Goal: Task Accomplishment & Management: Use online tool/utility

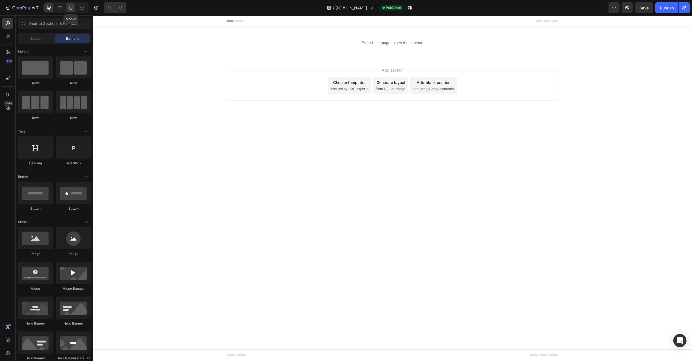
click at [73, 11] on div at bounding box center [71, 7] width 9 height 9
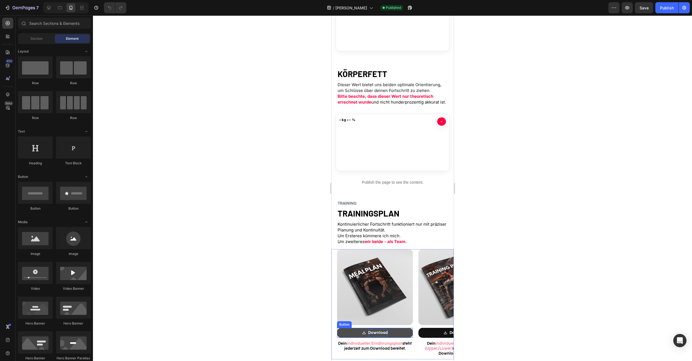
scroll to position [422, 0]
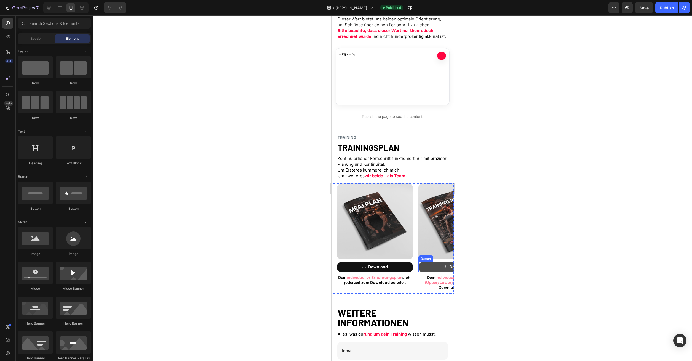
click at [429, 269] on link "Download" at bounding box center [456, 267] width 76 height 10
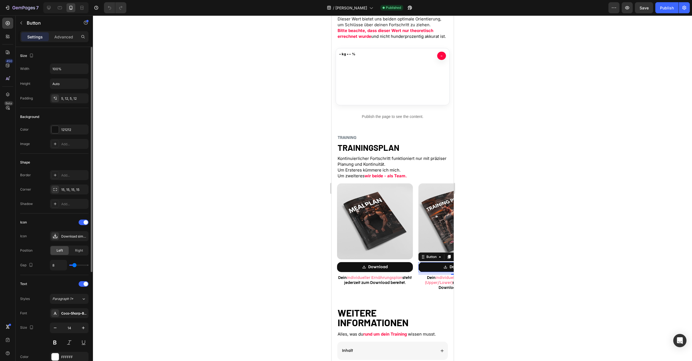
scroll to position [153, 0]
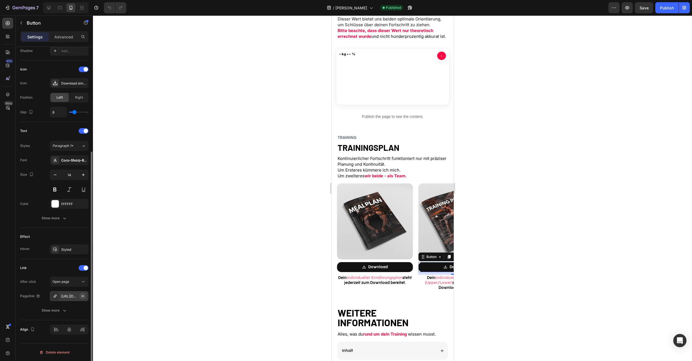
click at [83, 297] on icon "button" at bounding box center [83, 296] width 4 height 4
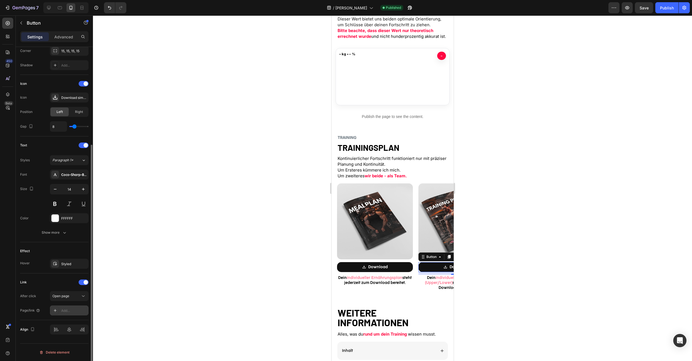
click at [73, 313] on div "Add..." at bounding box center [69, 310] width 39 height 10
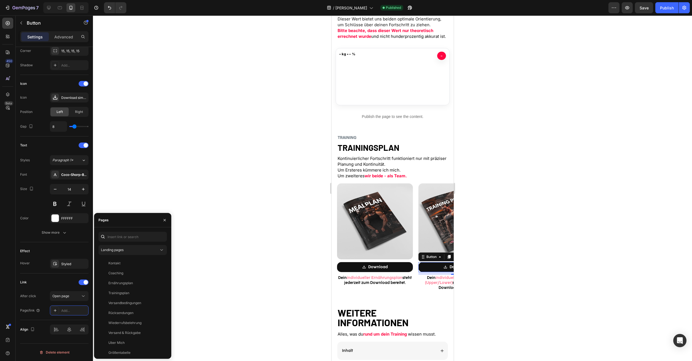
click at [116, 228] on div "Landing pages Kontakt View Coaching View Ernährungsplan View Trainingsplan View…" at bounding box center [132, 292] width 77 height 131
click at [120, 235] on input "text" at bounding box center [133, 237] width 68 height 10
paste input "[PERSON_NAME] SPECIAL"
paste input "[URL][DOMAIN_NAME]"
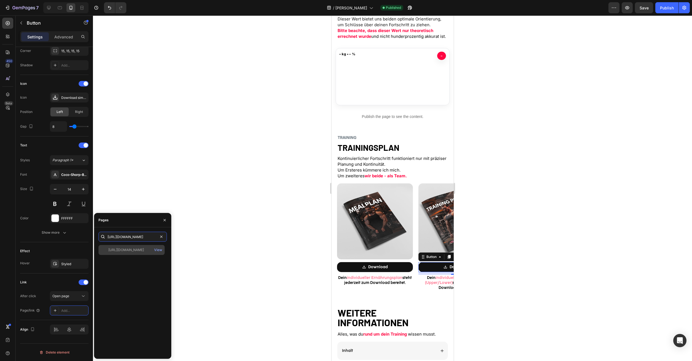
type input "[URL][DOMAIN_NAME]"
click at [144, 248] on div "[URL][DOMAIN_NAME]" at bounding box center [126, 249] width 36 height 5
click at [666, 9] on div "Publish" at bounding box center [667, 8] width 14 height 6
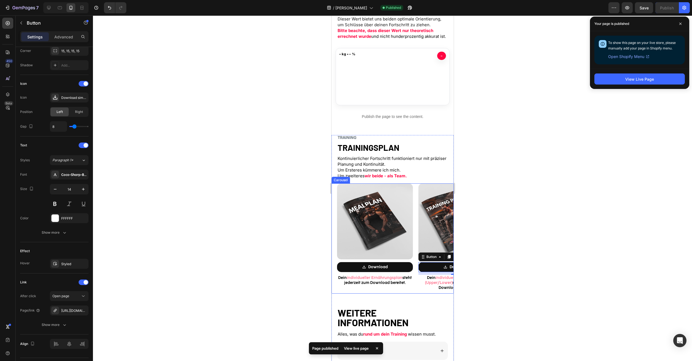
click at [415, 226] on div "Image Download Button 10 Dein individueller Trainingsplan (Upper/Lower) steht j…" at bounding box center [453, 238] width 81 height 110
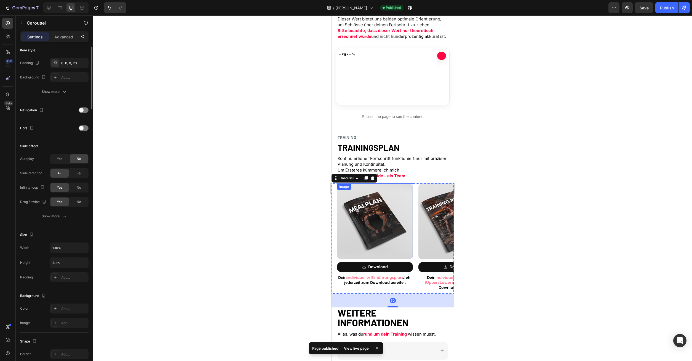
scroll to position [0, 0]
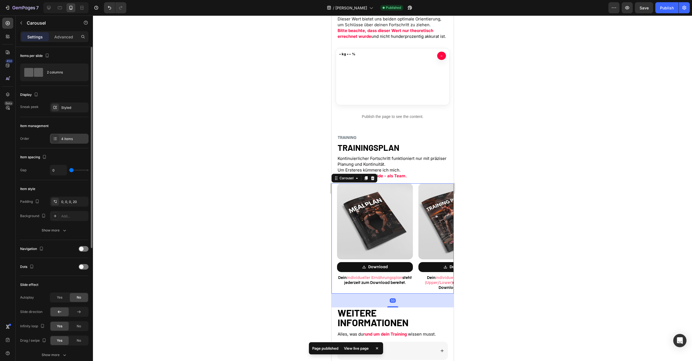
click at [70, 136] on div "4 items" at bounding box center [69, 139] width 39 height 10
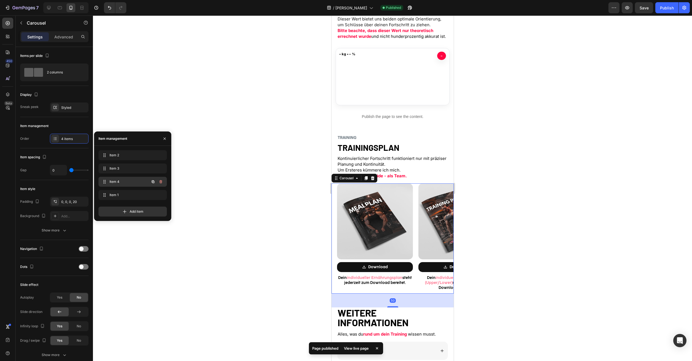
click at [127, 183] on span "Item 4" at bounding box center [125, 181] width 31 height 5
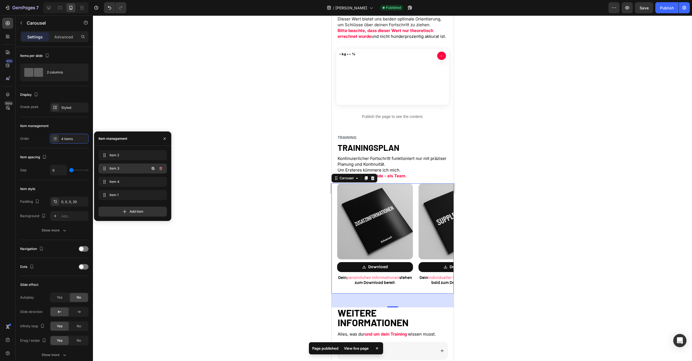
click at [124, 170] on span "Item 3" at bounding box center [125, 168] width 31 height 5
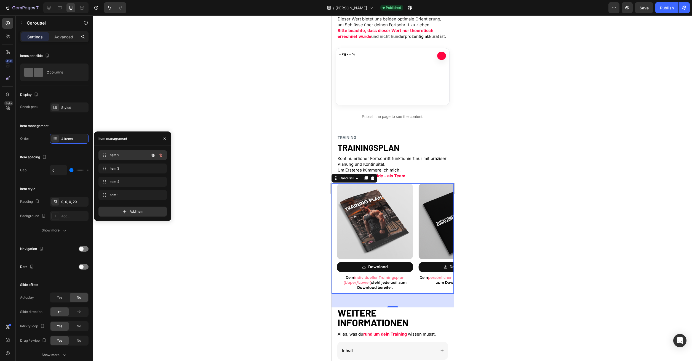
click at [119, 156] on span "Item 2" at bounding box center [125, 155] width 31 height 5
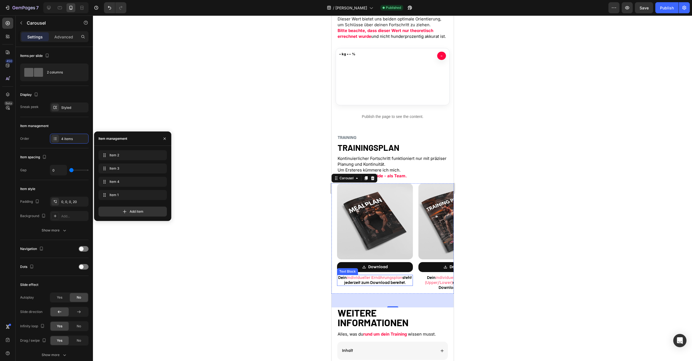
click at [394, 281] on p "Dein individueller Ernährungsplan steht jederzeit zum Download bereitet." at bounding box center [374, 280] width 75 height 10
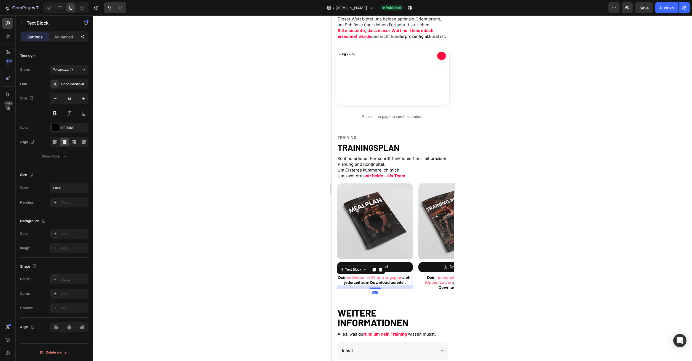
click at [394, 281] on p "Dein individueller Ernährungsplan steht jederzeit zum Download bereitet." at bounding box center [374, 280] width 75 height 10
click at [401, 277] on span "individueller Ernährungsplan" at bounding box center [375, 277] width 56 height 5
click at [394, 177] on strong "wir beide - als Team." at bounding box center [386, 175] width 42 height 5
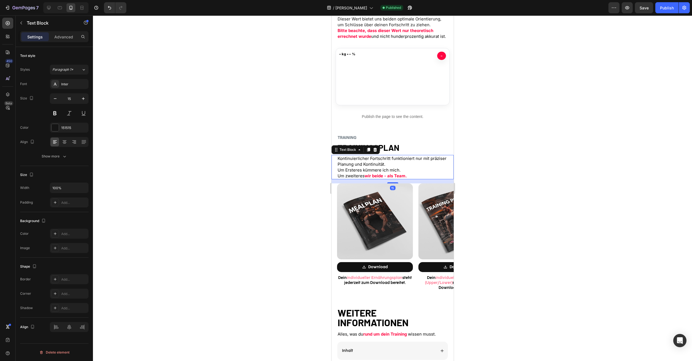
click at [394, 177] on strong "wir beide - als Team." at bounding box center [386, 175] width 42 height 5
click at [391, 177] on strong "wir beide - als Team." at bounding box center [386, 175] width 42 height 5
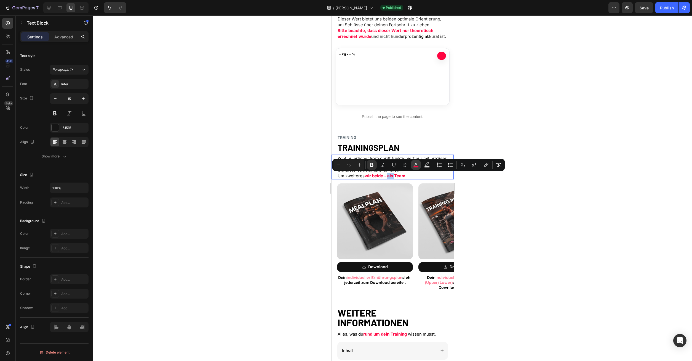
click at [414, 161] on button "color" at bounding box center [416, 165] width 10 height 10
type input "FF0541"
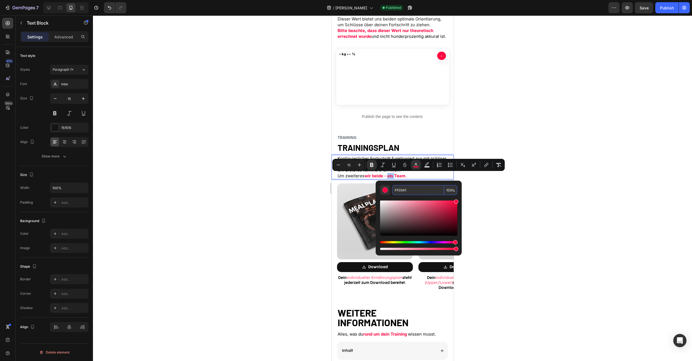
click at [414, 191] on input "FF0541" at bounding box center [418, 190] width 52 height 10
copy strong "als"
click at [352, 178] on span "Um zweiteres" at bounding box center [350, 175] width 27 height 5
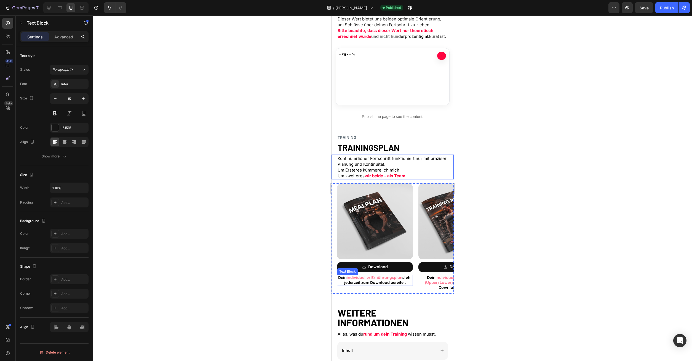
click at [371, 282] on p "Dein individueller Ernährungsplan steht jederzeit zum Download bereitet." at bounding box center [374, 280] width 75 height 10
click at [76, 83] on div "Coco-Sharp-Bold-trial" at bounding box center [74, 84] width 26 height 5
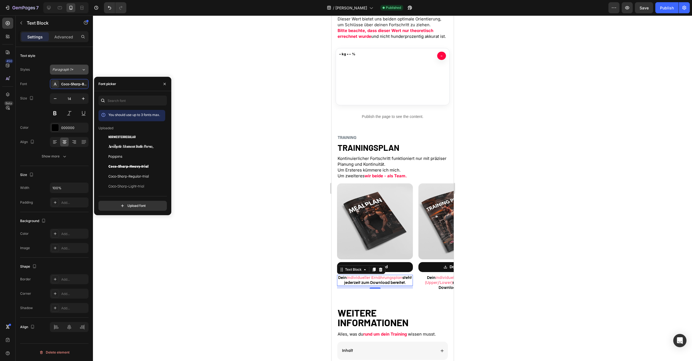
click at [66, 72] on button "Paragraph 1*" at bounding box center [69, 70] width 39 height 10
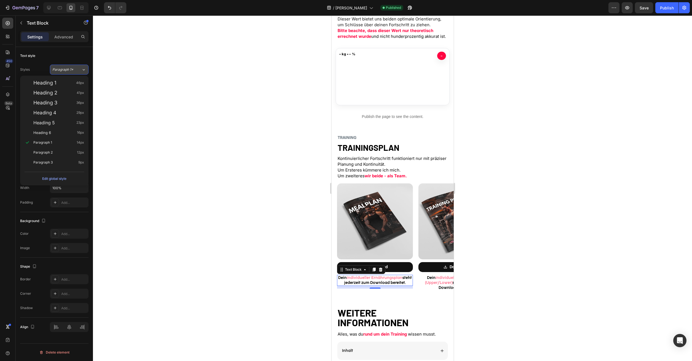
click at [70, 67] on span "Paragraph 1*" at bounding box center [62, 69] width 21 height 5
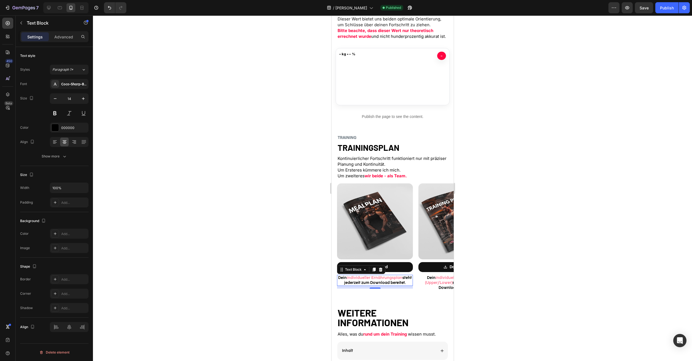
click at [73, 85] on div "Heading 1 46px" at bounding box center [58, 83] width 51 height 6
type input "46"
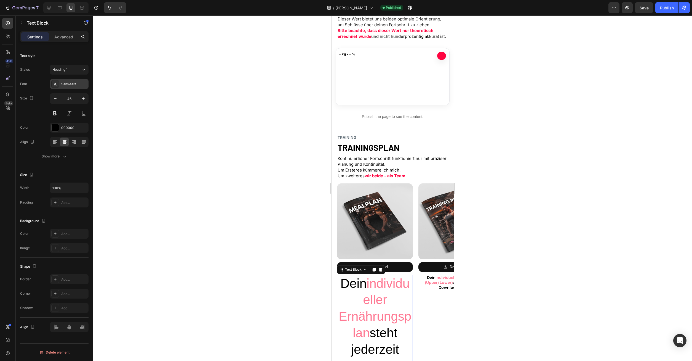
click at [81, 82] on div "Sans-serif" at bounding box center [74, 84] width 26 height 5
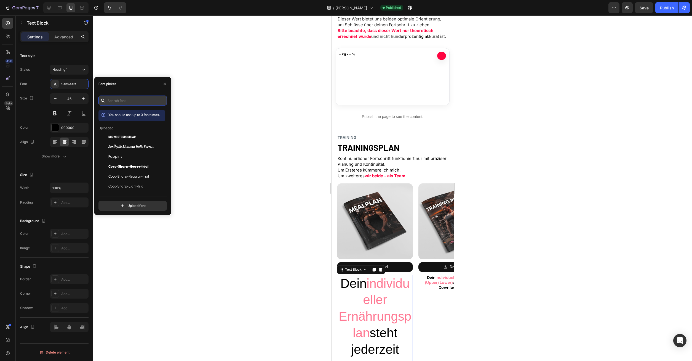
click at [123, 102] on input "text" at bounding box center [133, 100] width 68 height 10
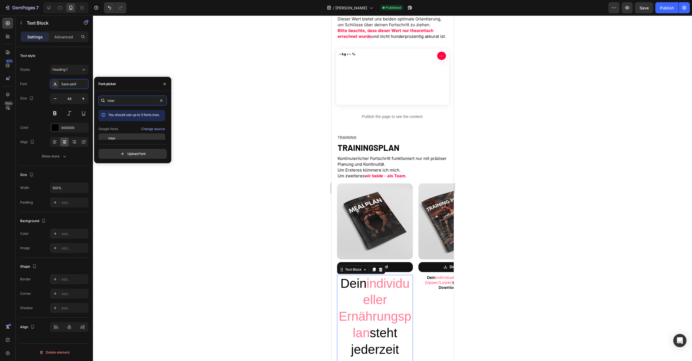
type input "inter"
click at [114, 135] on div "Inter" at bounding box center [132, 138] width 67 height 10
click at [67, 99] on input "46" at bounding box center [69, 99] width 18 height 10
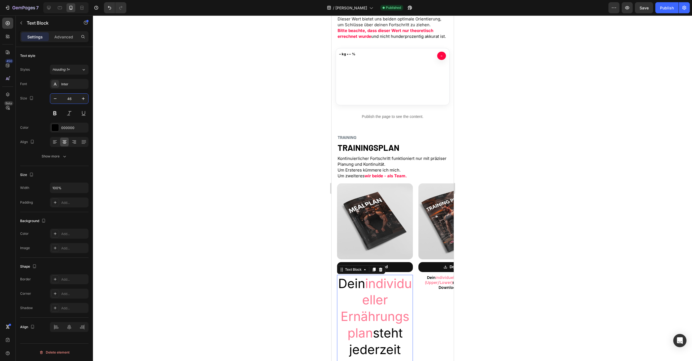
drag, startPoint x: 67, startPoint y: 99, endPoint x: 78, endPoint y: 99, distance: 11.6
click at [78, 99] on input "46" at bounding box center [69, 99] width 18 height 10
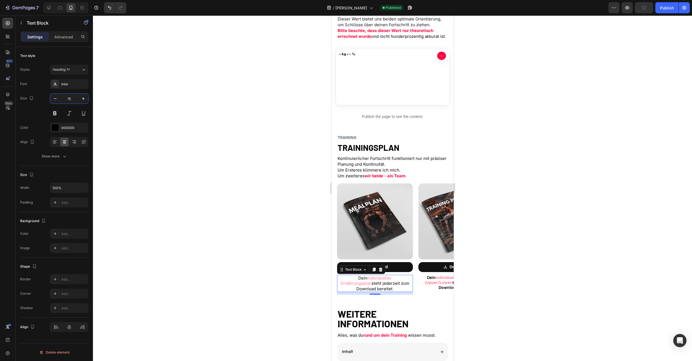
type input "15"
drag, startPoint x: 353, startPoint y: 277, endPoint x: 403, endPoint y: 278, distance: 50.5
drag, startPoint x: 408, startPoint y: 279, endPoint x: 352, endPoint y: 279, distance: 55.5
click at [352, 279] on span "individueller Ernährungsplan" at bounding box center [366, 280] width 51 height 11
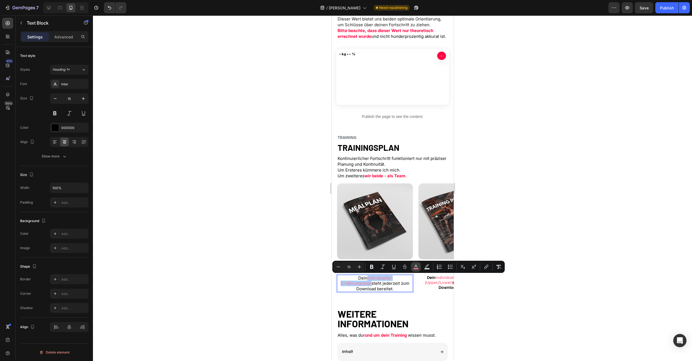
click at [416, 266] on icon "Editor contextual toolbar" at bounding box center [416, 267] width 6 height 6
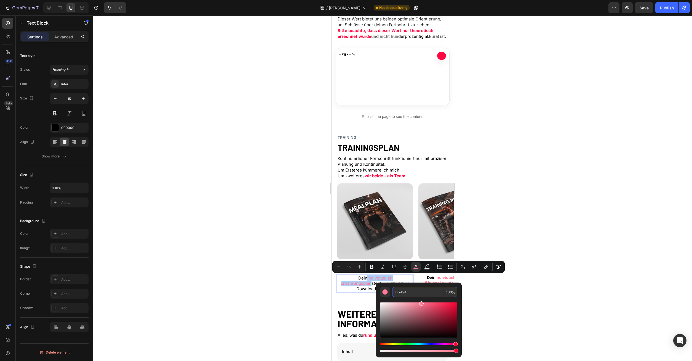
click at [397, 295] on input "FF7A94" at bounding box center [418, 292] width 52 height 10
paste input "0541"
type input "FF0541"
click at [371, 266] on icon "Editor contextual toolbar" at bounding box center [372, 267] width 6 height 6
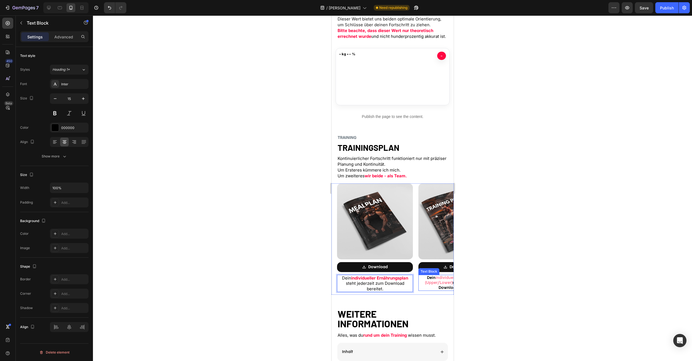
click at [490, 288] on div at bounding box center [392, 187] width 599 height 345
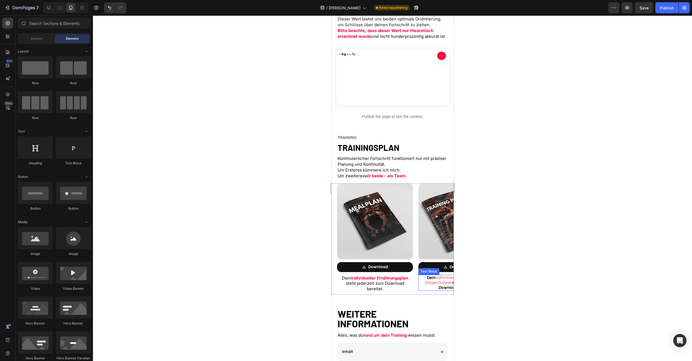
click at [432, 279] on p "Dein individueller Trainingsplan (Upper/Lower) steht jederzeit zum Download ber…" at bounding box center [456, 282] width 75 height 15
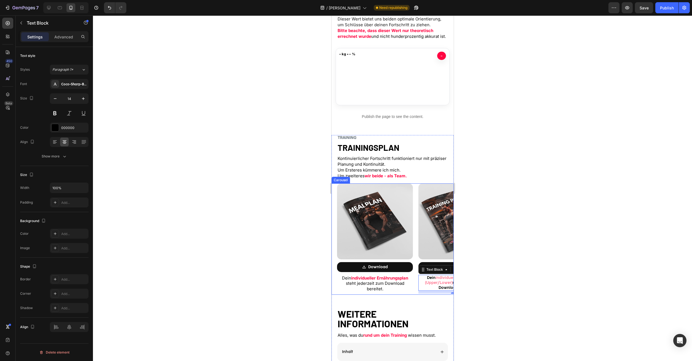
click at [415, 221] on div "Image Download Button Dein individueller Trainingsplan (Upper/Lower) steht jede…" at bounding box center [453, 238] width 81 height 111
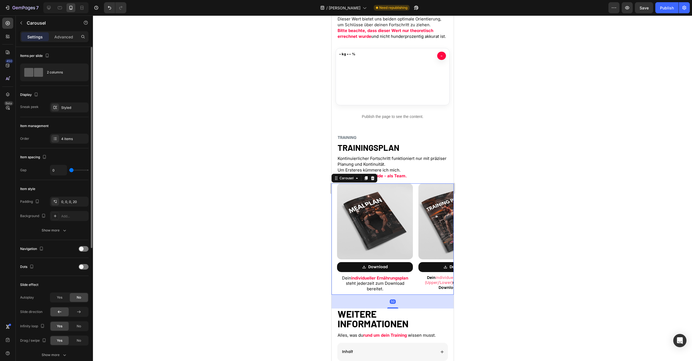
click at [75, 132] on div "Item management Order 4 items" at bounding box center [54, 132] width 68 height 31
click at [75, 137] on div "4 items" at bounding box center [74, 138] width 26 height 5
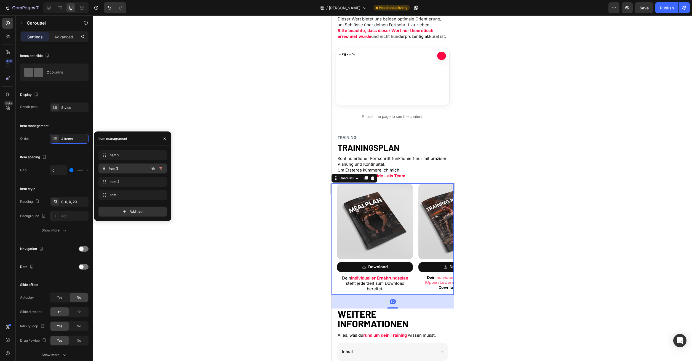
click at [118, 168] on span "Item 3" at bounding box center [128, 168] width 41 height 5
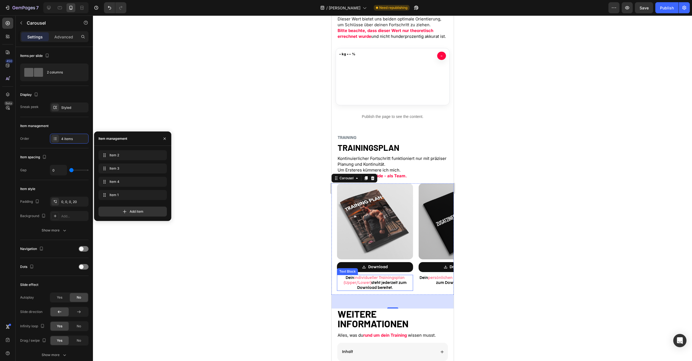
click at [365, 280] on span "individueller Trainingsplan (Upper/Lower)" at bounding box center [374, 280] width 61 height 10
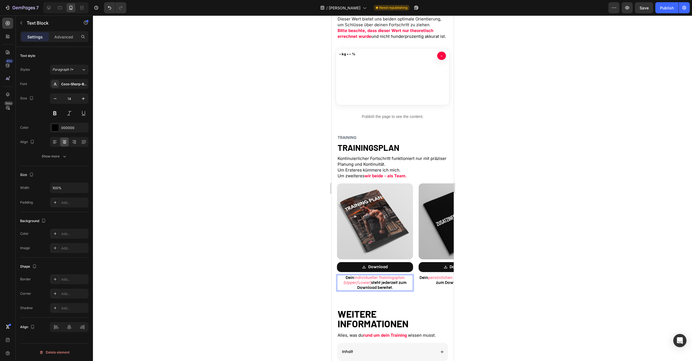
click at [357, 280] on span "individueller Trainingsplan (Upper/Lower)" at bounding box center [374, 280] width 61 height 10
click at [355, 278] on p "Dein individueller Trainingsplan (Upper/Lower) steht jederzeit zum Download ber…" at bounding box center [374, 282] width 75 height 15
drag, startPoint x: 355, startPoint y: 277, endPoint x: 371, endPoint y: 283, distance: 16.1
click at [371, 283] on span "individueller Trainingsplan (Upper/Lower)" at bounding box center [374, 280] width 61 height 10
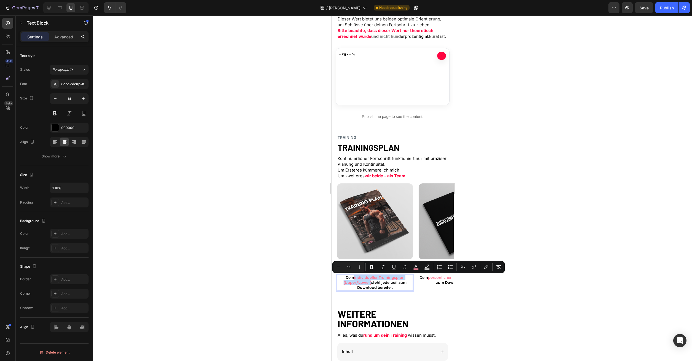
click at [365, 283] on span "individueller Trainingsplan (Upper/Lower)" at bounding box center [374, 280] width 61 height 10
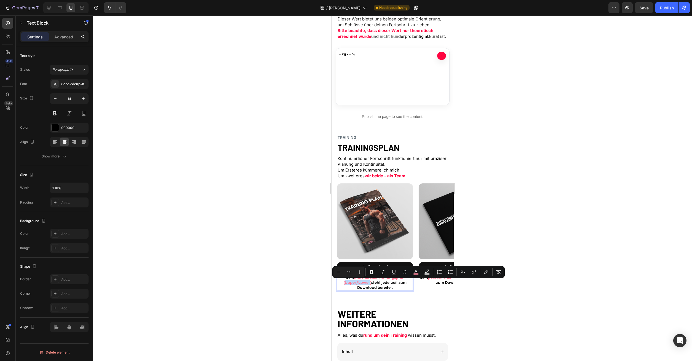
drag, startPoint x: 370, startPoint y: 284, endPoint x: 345, endPoint y: 283, distance: 24.9
click at [345, 283] on span "individueller Trainingsplan (Upper/Lower)" at bounding box center [374, 280] width 61 height 10
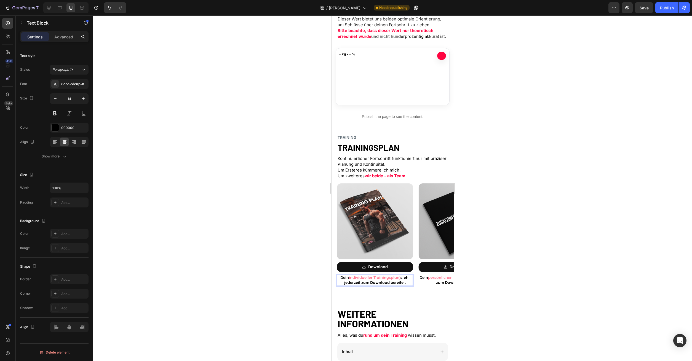
click at [400, 278] on span "individueller Trainingsplan)" at bounding box center [375, 277] width 52 height 5
drag, startPoint x: 400, startPoint y: 278, endPoint x: 350, endPoint y: 279, distance: 49.7
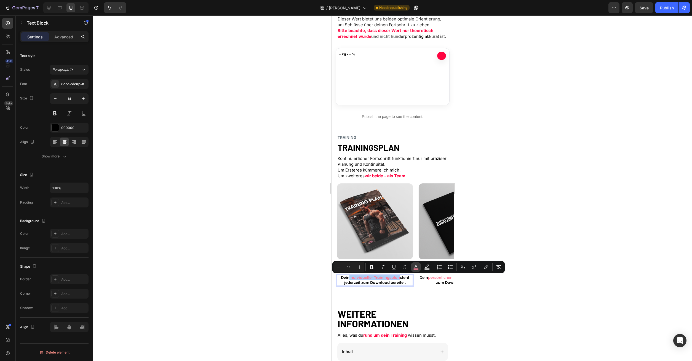
click at [417, 267] on icon "Editor contextual toolbar" at bounding box center [416, 267] width 6 height 6
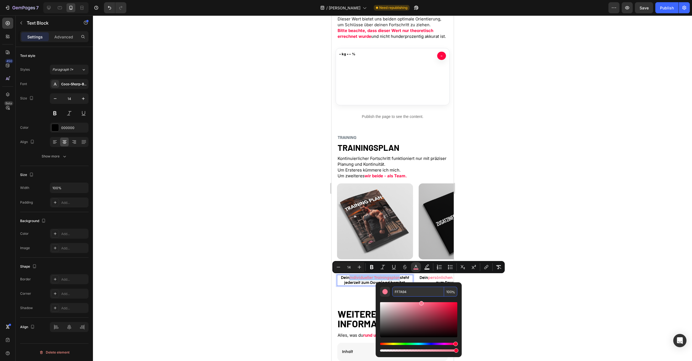
click at [402, 290] on input "FF7A94" at bounding box center [418, 291] width 52 height 10
paste input "0541"
type input "FF0541"
click at [373, 267] on icon "Editor contextual toolbar" at bounding box center [371, 267] width 3 height 4
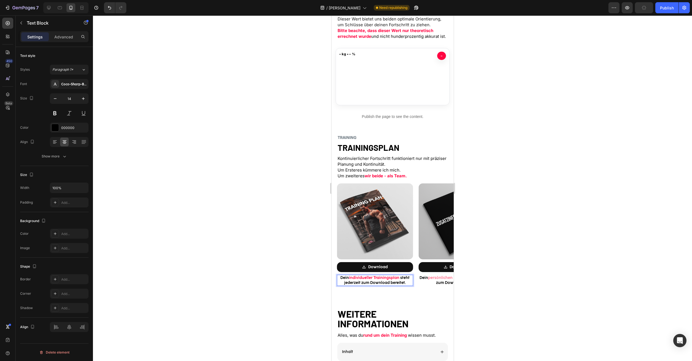
click at [365, 283] on p "Dein individueller Trainingsplan steht jederzeit zum Download bereitet." at bounding box center [374, 280] width 75 height 10
drag, startPoint x: 406, startPoint y: 282, endPoint x: 332, endPoint y: 276, distance: 73.9
click at [337, 276] on div "Dein individueller Trainingsplan steht jederzeit zum Download bereitet." at bounding box center [375, 280] width 76 height 11
click at [67, 81] on div "Coco-Sharp-Bold-trial" at bounding box center [69, 84] width 39 height 10
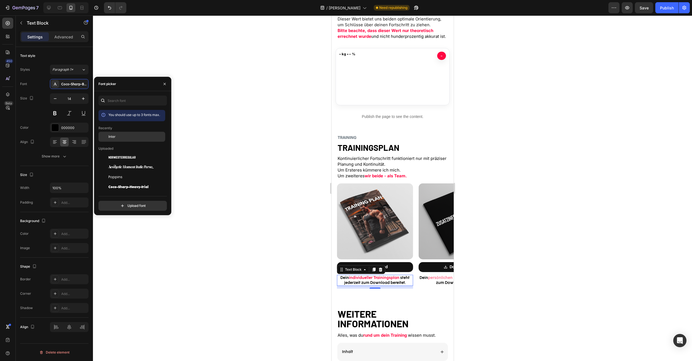
click at [119, 138] on div "Inter" at bounding box center [136, 136] width 56 height 5
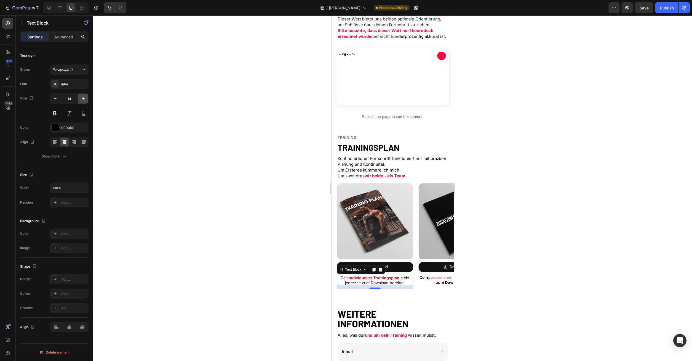
click at [80, 99] on button "button" at bounding box center [83, 99] width 10 height 10
click at [57, 99] on icon "button" at bounding box center [55, 99] width 6 height 6
type input "14"
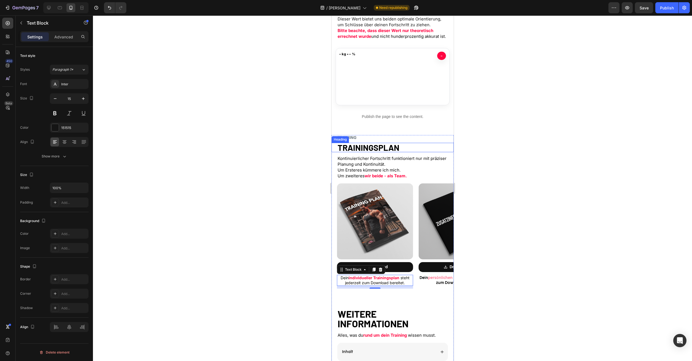
click at [388, 164] on p "Kontinuierlicher Fortschritt funktioniert nur mit präziser Planung und Kontinui…" at bounding box center [392, 166] width 110 height 23
click at [398, 280] on strong "individueller Trainingsplan" at bounding box center [374, 277] width 51 height 5
click at [81, 97] on icon "button" at bounding box center [84, 99] width 6 height 6
type input "15"
click at [414, 245] on div "Image Download Button Dein persönlichen Informationen stehen zum Download berei…" at bounding box center [453, 238] width 81 height 111
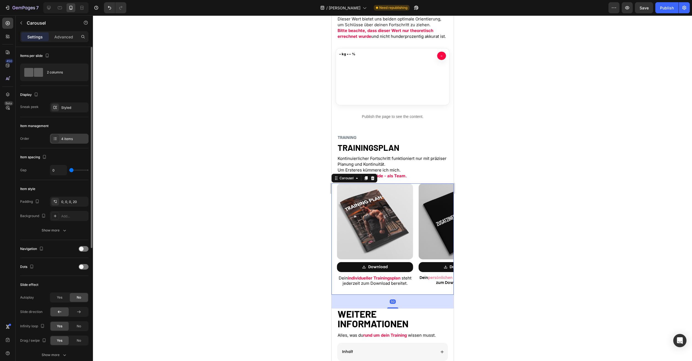
click at [70, 141] on div "4 items" at bounding box center [69, 139] width 39 height 10
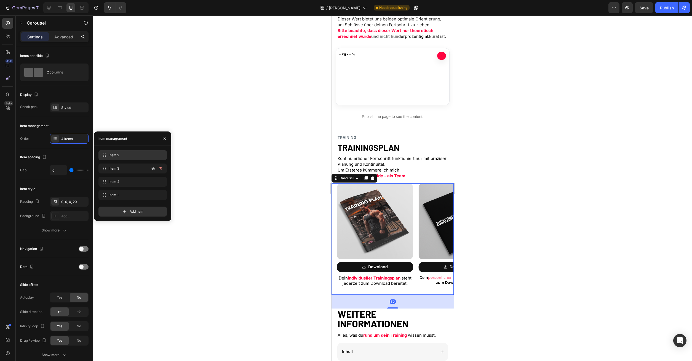
click at [112, 157] on span "Item 2" at bounding box center [132, 155] width 44 height 5
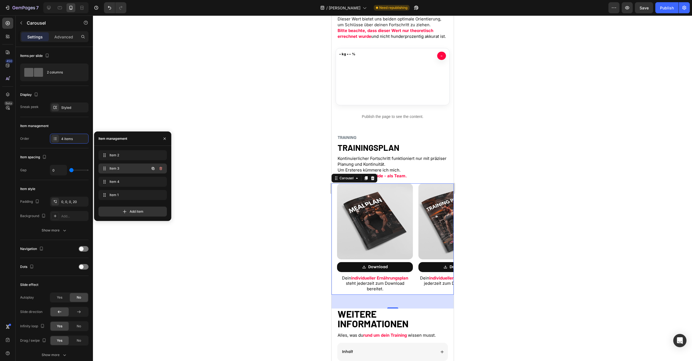
click at [118, 168] on span "Item 3" at bounding box center [125, 168] width 31 height 5
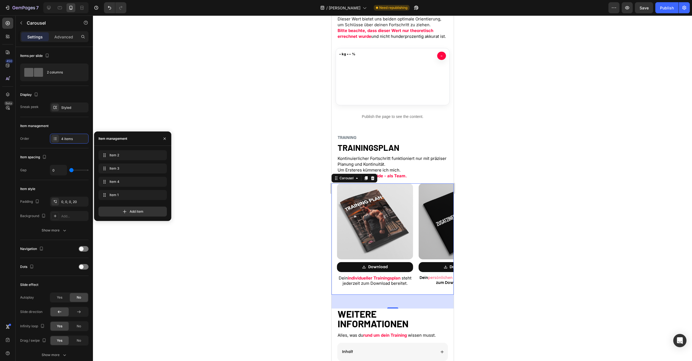
click at [115, 149] on div "Item 2 Item 2 Item 3 Item 3 Item 4 Item 4 Item 1 Item 1 Add item" at bounding box center [132, 183] width 77 height 75
click at [116, 153] on span "Item 2" at bounding box center [125, 155] width 31 height 5
click at [146, 152] on div "Item 2 Item 2" at bounding box center [133, 155] width 64 height 8
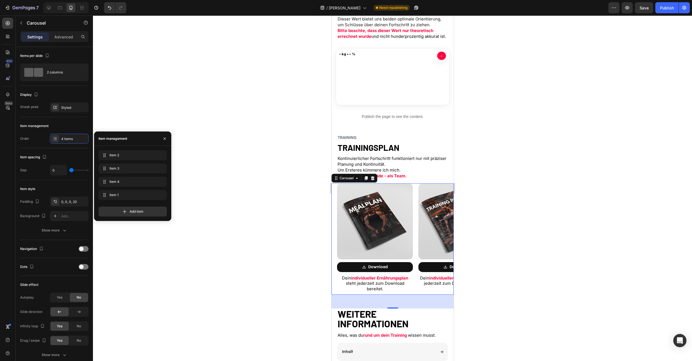
click at [365, 279] on strong "individueller Ernährungsplan" at bounding box center [379, 277] width 57 height 5
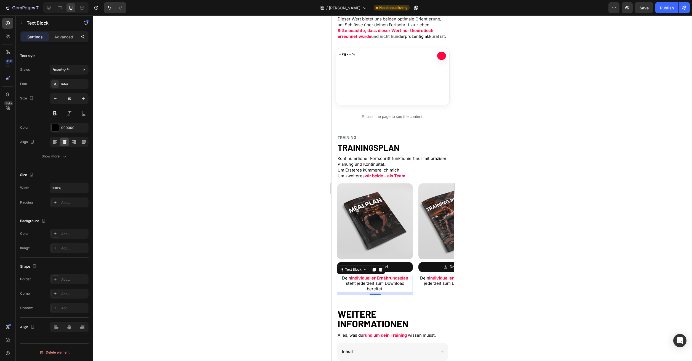
click at [424, 281] on p "Dein individueller Trainingsplan steht jederzeit zum Download bereitet." at bounding box center [456, 280] width 75 height 11
click at [70, 125] on div "000000" at bounding box center [69, 127] width 16 height 5
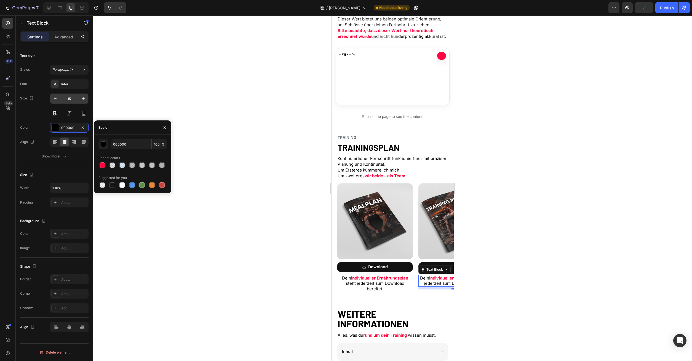
click at [68, 98] on input "15" at bounding box center [69, 99] width 18 height 10
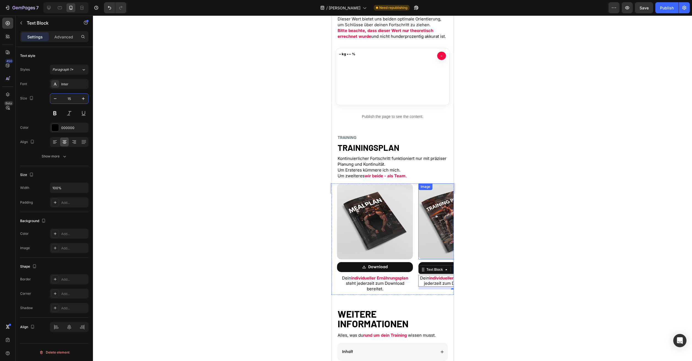
click at [416, 216] on div "Image Download Button Dein individueller Trainingsplan steht jederzeit zum Down…" at bounding box center [453, 238] width 81 height 111
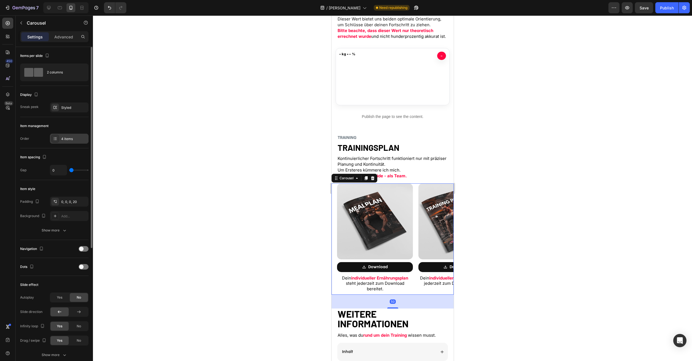
click at [70, 143] on div "4 items" at bounding box center [69, 139] width 39 height 10
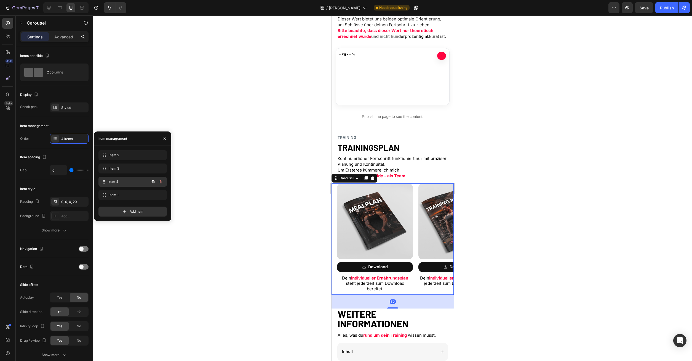
click at [118, 185] on div "Item 4 Item 4" at bounding box center [125, 182] width 49 height 8
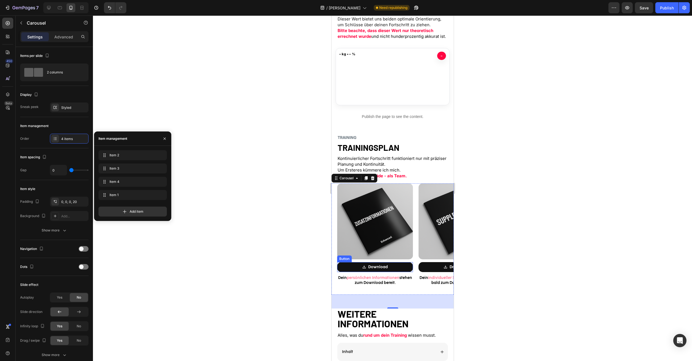
click at [373, 276] on span "persönlichen Informationen" at bounding box center [373, 277] width 53 height 5
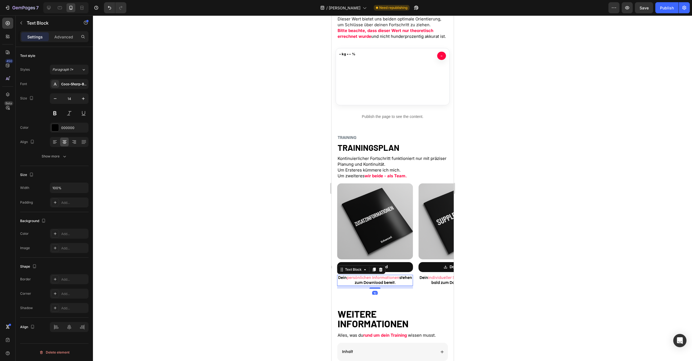
click at [373, 276] on span "persönlichen Informationen" at bounding box center [373, 277] width 53 height 5
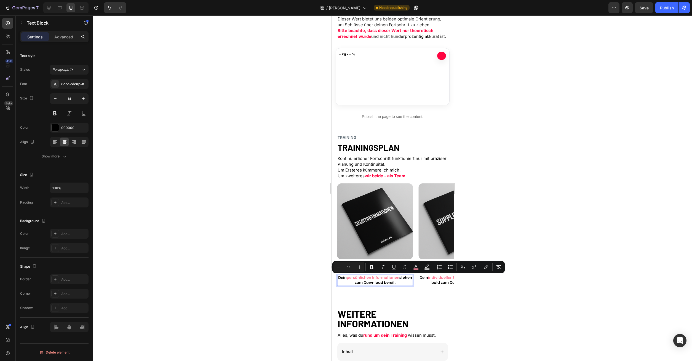
drag, startPoint x: 348, startPoint y: 277, endPoint x: 399, endPoint y: 279, distance: 51.1
click at [399, 279] on span "persönlichen Informationen" at bounding box center [373, 277] width 53 height 5
click at [418, 267] on icon "Editor contextual toolbar" at bounding box center [416, 267] width 6 height 6
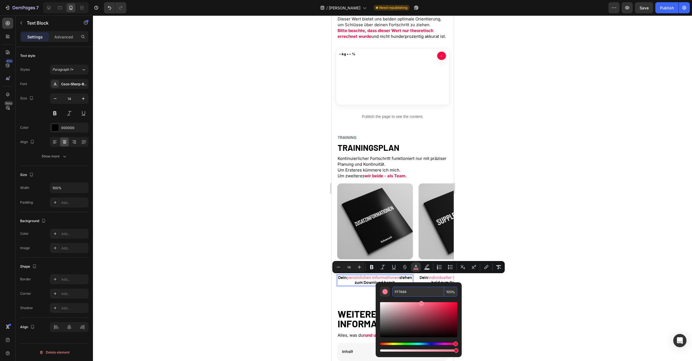
click at [399, 290] on input "FF7A94" at bounding box center [418, 291] width 52 height 10
paste input "0541"
type input "FF0541"
click at [372, 267] on icon "Editor contextual toolbar" at bounding box center [371, 267] width 3 height 4
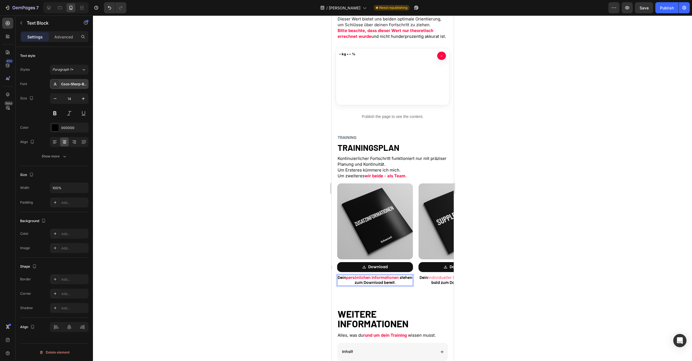
click at [67, 86] on div "Coco-Sharp-Bold-trial" at bounding box center [74, 84] width 26 height 5
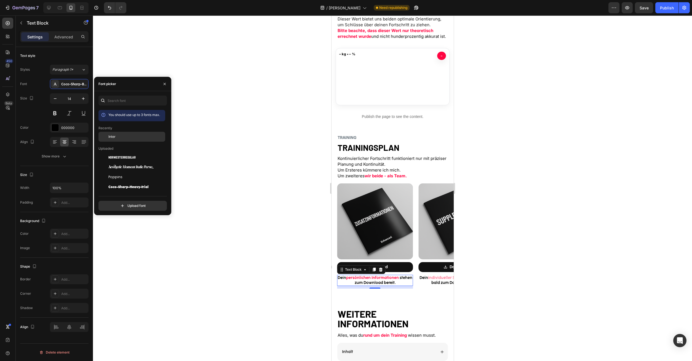
click at [120, 138] on div "Inter" at bounding box center [136, 136] width 56 height 5
click at [84, 97] on icon "button" at bounding box center [84, 99] width 6 height 6
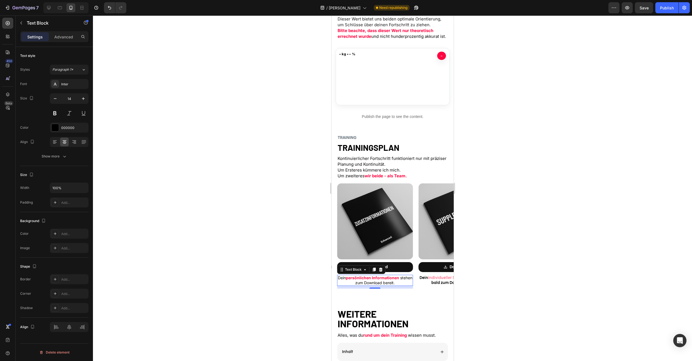
type input "15"
click at [442, 278] on span "individueller Supplementplan" at bounding box center [456, 277] width 56 height 5
click at [84, 96] on icon "button" at bounding box center [84, 99] width 6 height 6
type input "15"
click at [71, 84] on div "Coco-Sharp-Bold-trial" at bounding box center [74, 84] width 26 height 5
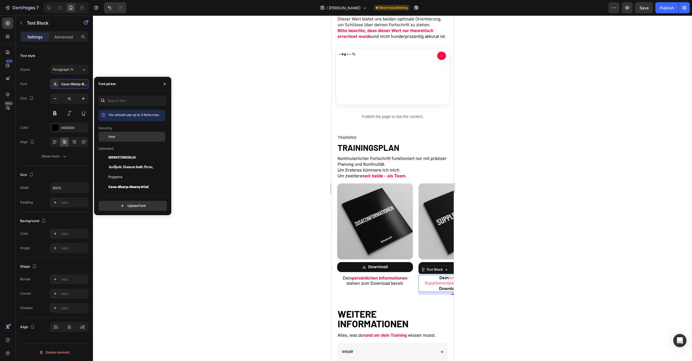
click at [116, 138] on div "Inter" at bounding box center [136, 136] width 56 height 5
click at [439, 278] on span "individueller Supplementplan" at bounding box center [449, 280] width 47 height 11
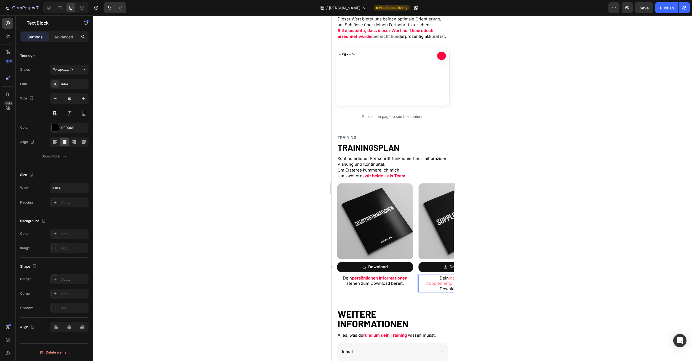
click at [415, 282] on div "Image Download Button Dein individueller Supplementplan steht bald zum Download…" at bounding box center [453, 238] width 81 height 111
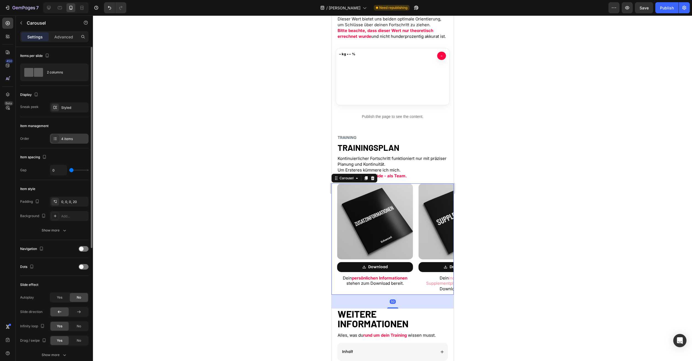
click at [70, 137] on div "4 items" at bounding box center [74, 138] width 26 height 5
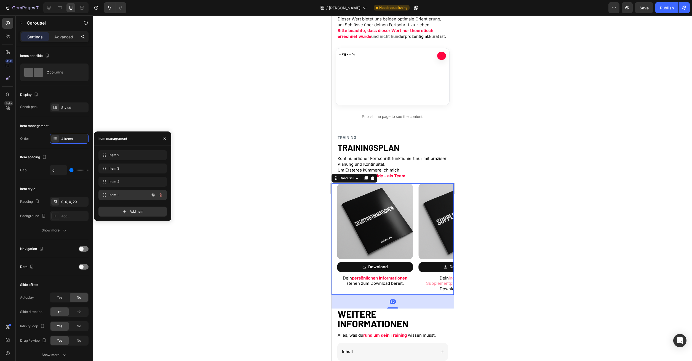
click at [124, 195] on span "Item 1" at bounding box center [125, 194] width 31 height 5
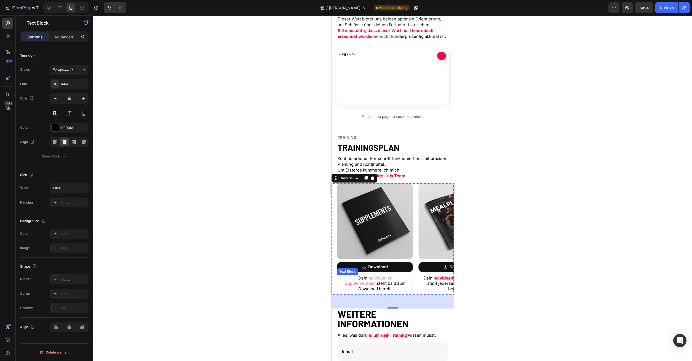
click at [371, 279] on span "individueller Supplementplan" at bounding box center [368, 280] width 47 height 11
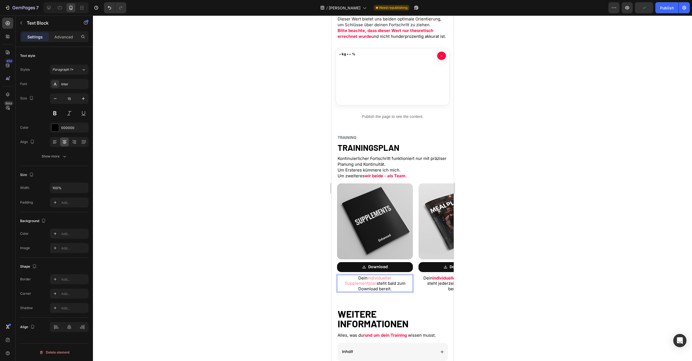
drag, startPoint x: 352, startPoint y: 278, endPoint x: 410, endPoint y: 281, distance: 57.7
drag, startPoint x: 409, startPoint y: 279, endPoint x: 352, endPoint y: 279, distance: 56.8
click at [352, 279] on p "Dein individueller Supplementplan steht bald zum Download bereit." at bounding box center [374, 283] width 75 height 16
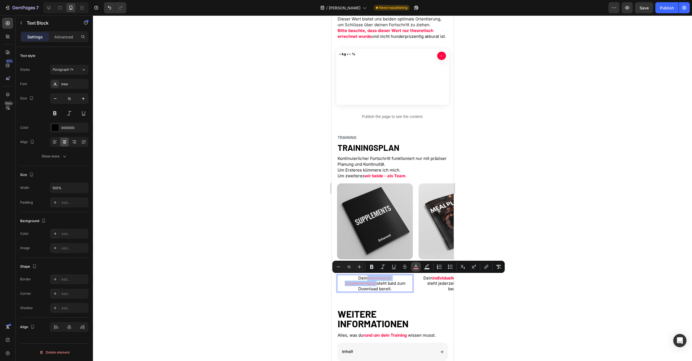
click at [416, 267] on icon "Editor contextual toolbar" at bounding box center [416, 267] width 6 height 6
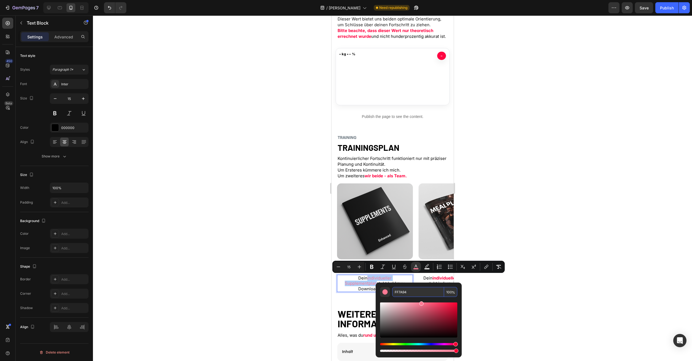
click at [426, 287] on input "FF7A94" at bounding box center [418, 292] width 52 height 10
paste input "0541"
type input "FF0541"
click at [57, 116] on button at bounding box center [55, 113] width 10 height 10
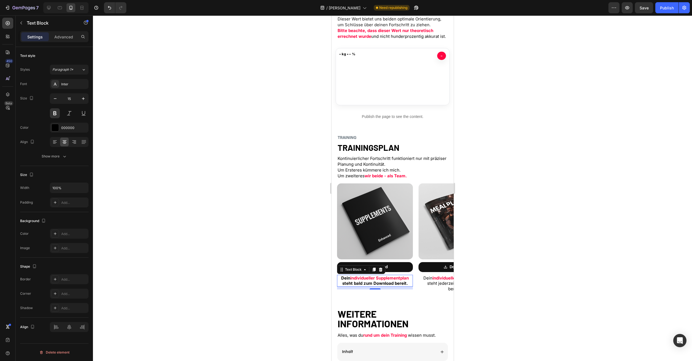
click at [551, 212] on div at bounding box center [392, 187] width 599 height 345
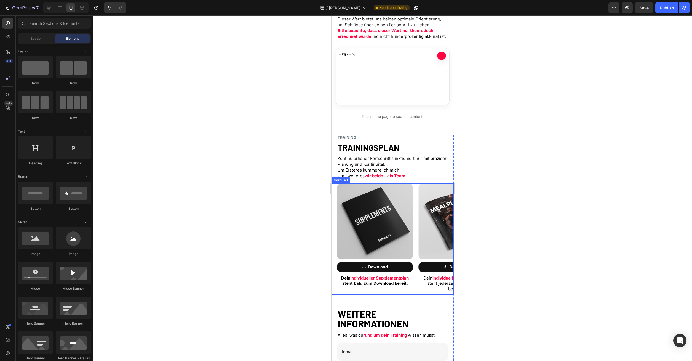
click at [398, 283] on p "Dein individueller Supplementplan steht bald zum Download bereit." at bounding box center [374, 280] width 75 height 11
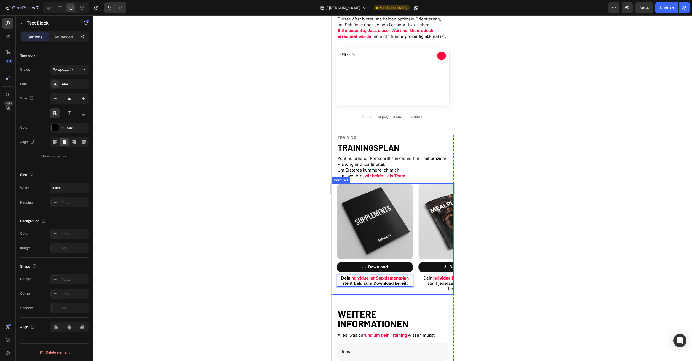
click at [416, 284] on div "Image Download Button Dein individueller Ernährungsplan steht jederzeit zum Dow…" at bounding box center [453, 238] width 81 height 111
click at [410, 284] on p "Dein individueller Supplementplan steht bald zum Download bereit." at bounding box center [374, 280] width 75 height 11
drag, startPoint x: 411, startPoint y: 285, endPoint x: 338, endPoint y: 283, distance: 73.2
click at [338, 283] on p "Dein individueller Supplementplan steht bald zum Download bereit." at bounding box center [374, 280] width 75 height 11
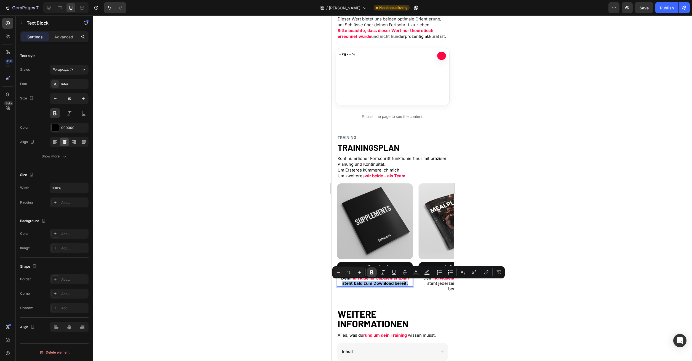
click at [373, 273] on icon "Editor contextual toolbar" at bounding box center [371, 272] width 3 height 4
drag, startPoint x: 342, startPoint y: 283, endPoint x: 411, endPoint y: 284, distance: 68.2
click at [411, 284] on p "Dein individueller Supplementplan steht bald zum Download bereit." at bounding box center [374, 280] width 75 height 11
click at [372, 273] on icon "Editor contextual toolbar" at bounding box center [372, 272] width 6 height 6
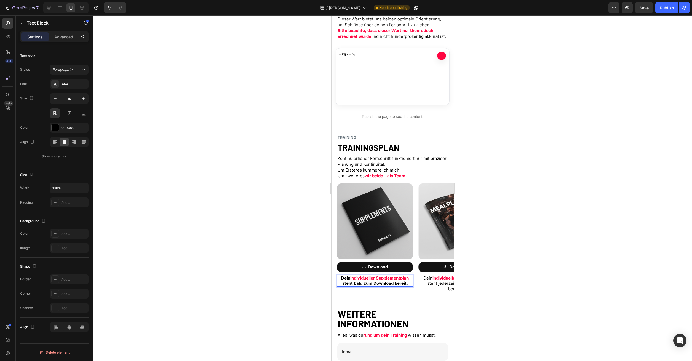
click at [357, 283] on p "Dein individueller Supplementplan steht bald zum Download bereit." at bounding box center [374, 280] width 75 height 11
click at [51, 112] on button at bounding box center [55, 113] width 10 height 10
click at [354, 278] on span "individueller Supplementplan" at bounding box center [379, 277] width 57 height 5
drag, startPoint x: 352, startPoint y: 278, endPoint x: 411, endPoint y: 279, distance: 59.6
click at [411, 279] on p "Dein individueller Supplementplan steht bald zum Download bereit." at bounding box center [374, 280] width 75 height 11
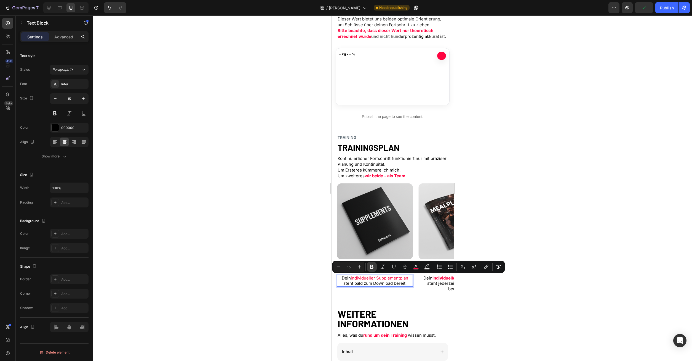
click at [373, 265] on icon "Editor contextual toolbar" at bounding box center [371, 267] width 3 height 4
click at [519, 237] on div at bounding box center [392, 187] width 599 height 345
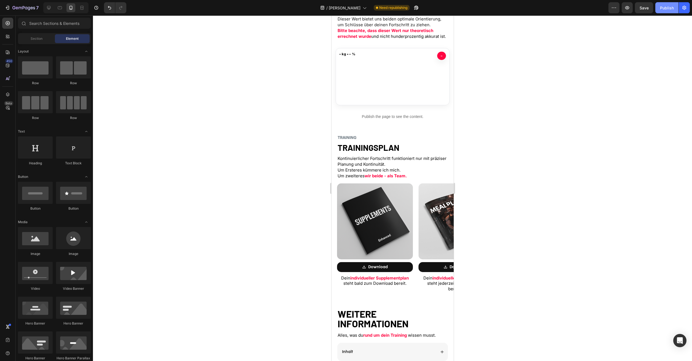
click at [668, 9] on div "Publish" at bounding box center [667, 8] width 14 height 6
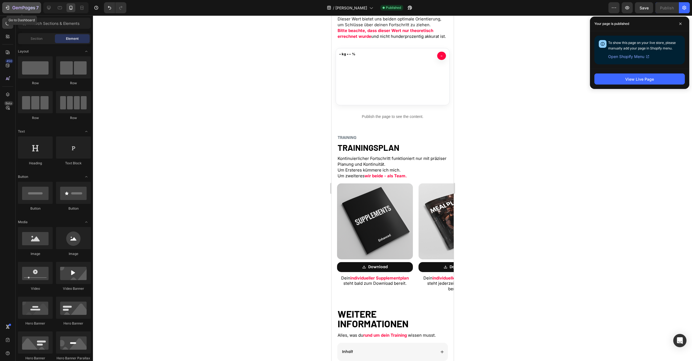
click at [12, 7] on div "7" at bounding box center [22, 7] width 34 height 7
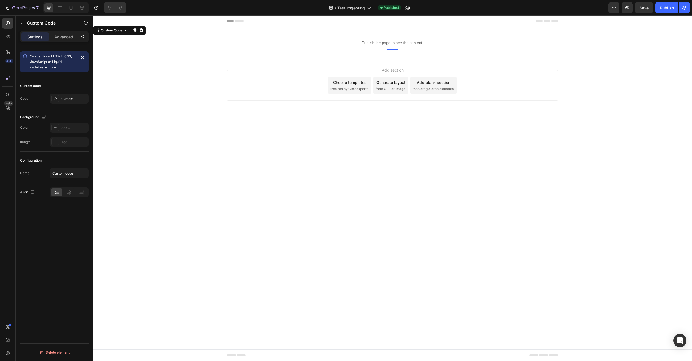
click at [312, 41] on p "Publish the page to see the content." at bounding box center [392, 43] width 599 height 6
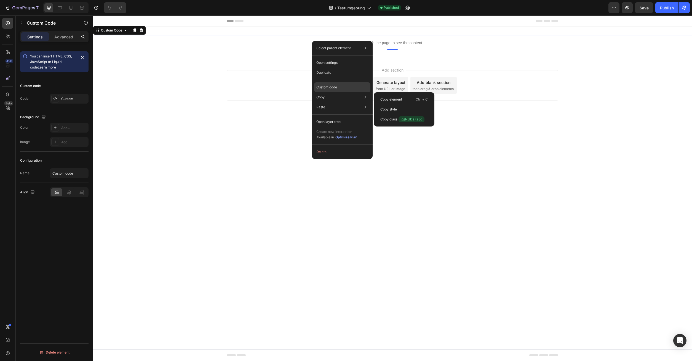
click at [331, 85] on p "Custom code" at bounding box center [327, 87] width 21 height 5
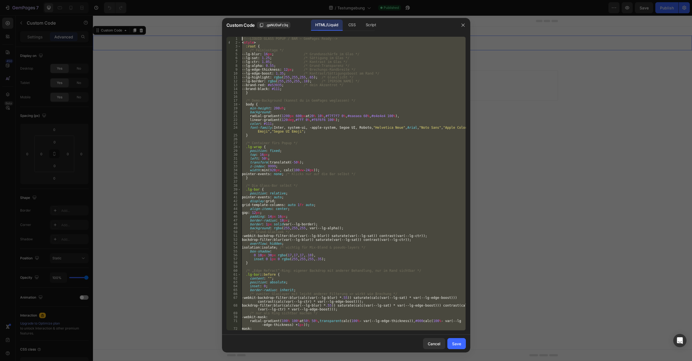
drag, startPoint x: 264, startPoint y: 328, endPoint x: 159, endPoint y: -23, distance: 367.3
click at [241, 37] on div "<!-- LIQUID GLASS POPUP / BAR – GemPages Ready --> < style > :root { /* Feinjus…" at bounding box center [353, 183] width 225 height 293
type textarea "<!-- LIQUID GLASS POPUP / BAR – GemPages Ready --> <style>"
paste textarea
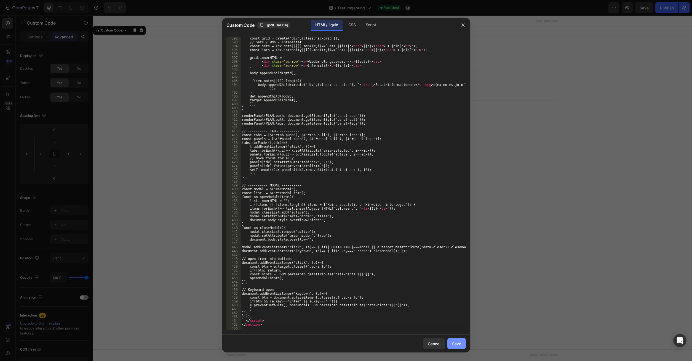
drag, startPoint x: 463, startPoint y: 341, endPoint x: 483, endPoint y: 111, distance: 231.5
click at [463, 341] on button "Save" at bounding box center [457, 343] width 18 height 11
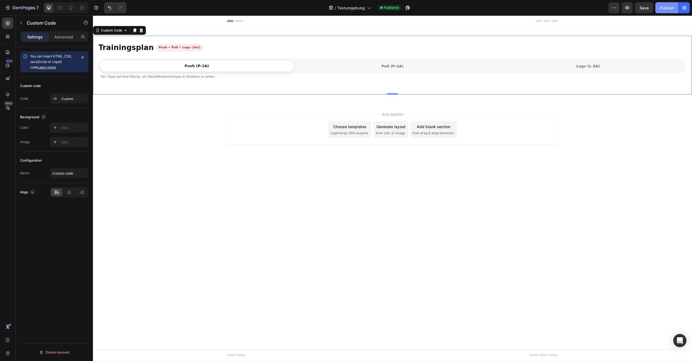
click at [659, 7] on button "Publish" at bounding box center [667, 7] width 23 height 11
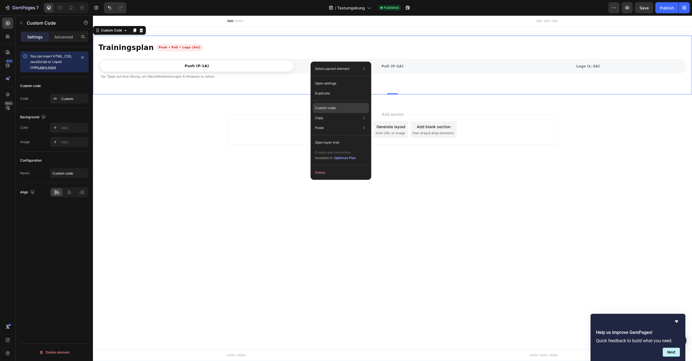
click at [323, 110] on p "Custom code" at bounding box center [325, 107] width 21 height 5
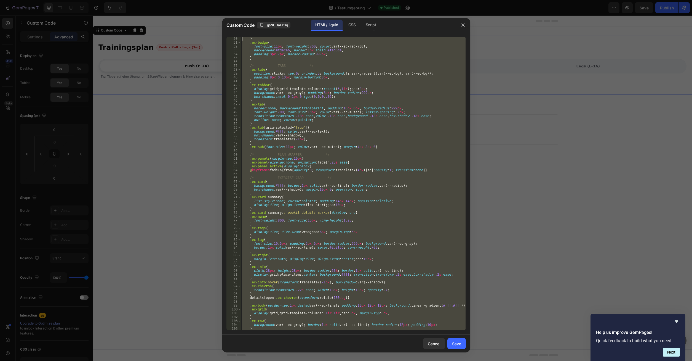
scroll to position [0, 0]
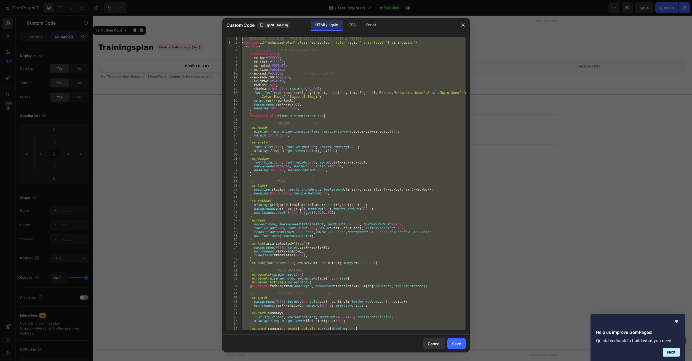
drag, startPoint x: 268, startPoint y: 328, endPoint x: 145, endPoint y: -23, distance: 372.5
click at [241, 37] on div "<!-- ENHANCED COACHING – TRAININGSPLAN SECTION (MOBILE-FIRST) --> < section id …" at bounding box center [353, 183] width 225 height 293
type textarea "<!-- ENHANCED COACHING – TRAININGSPLAN SECTION (MOBILE-FIRST) --> <section id="…"
paste textarea
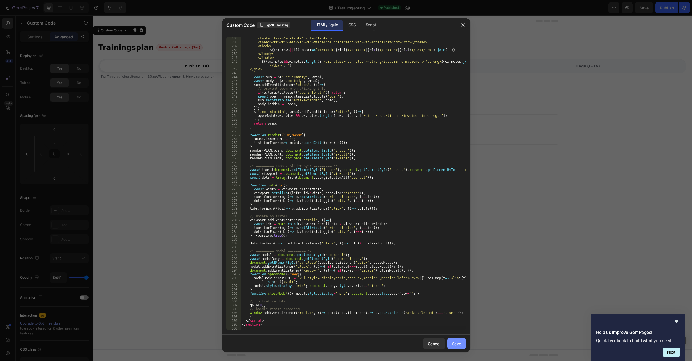
click at [456, 345] on div "Save" at bounding box center [456, 344] width 9 height 6
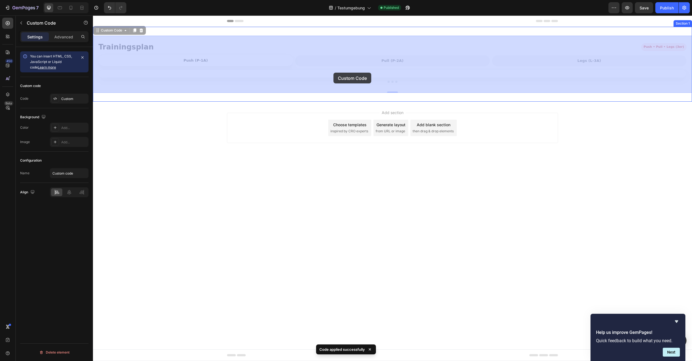
drag, startPoint x: 248, startPoint y: 75, endPoint x: 270, endPoint y: 75, distance: 21.3
click at [274, 76] on div "Header Trainingsplan Push • Pull • Legs (3er) Push (P-1A) Pull (P-2A) Legs (L-3…" at bounding box center [392, 92] width 599 height 154
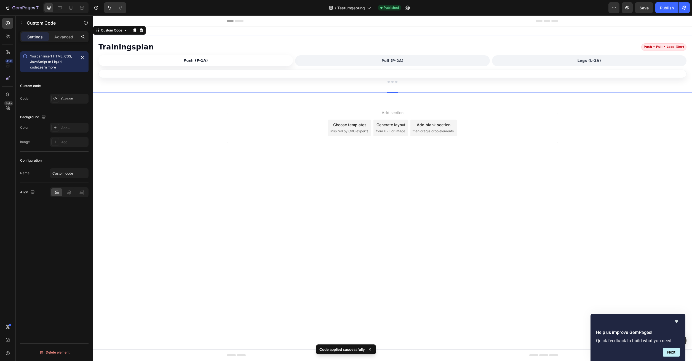
click at [234, 64] on button "Push (P-1A)" at bounding box center [196, 60] width 195 height 11
click at [377, 62] on button "Pull (P-2A)" at bounding box center [392, 60] width 195 height 11
click at [556, 66] on button "Legs (L-3A)" at bounding box center [589, 60] width 195 height 11
click at [670, 12] on button "Publish" at bounding box center [667, 7] width 23 height 11
